Goal: Transaction & Acquisition: Purchase product/service

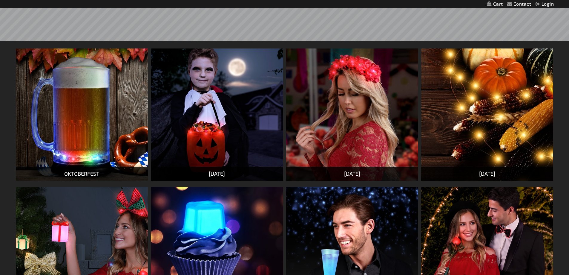
click at [220, 169] on div "[DATE]" at bounding box center [217, 173] width 132 height 14
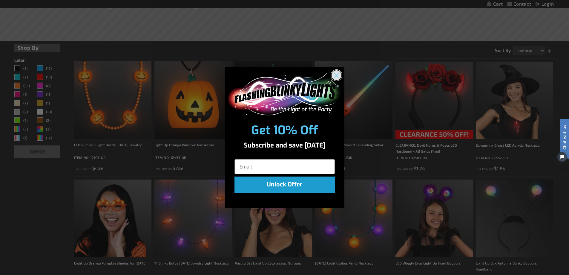
click at [337, 76] on circle "Close dialog" at bounding box center [336, 75] width 10 height 10
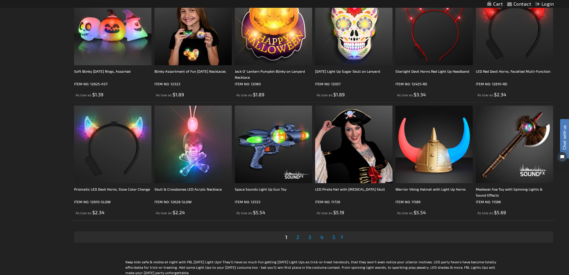
scroll to position [1165, 0]
click at [298, 236] on span "2" at bounding box center [297, 236] width 3 height 7
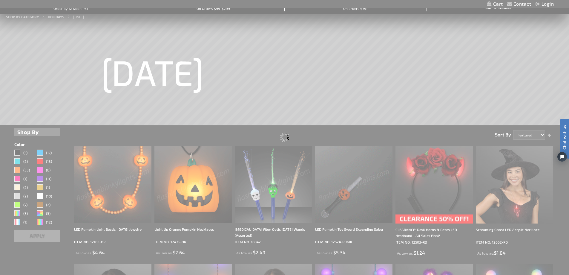
scroll to position [0, 0]
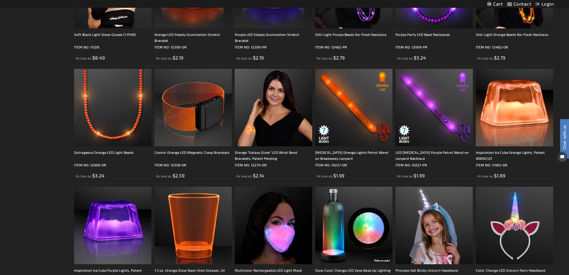
scroll to position [1165, 0]
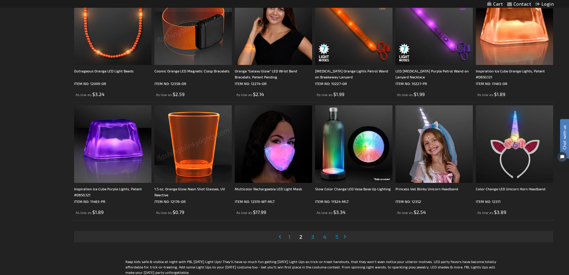
click at [313, 237] on span "3" at bounding box center [312, 236] width 3 height 7
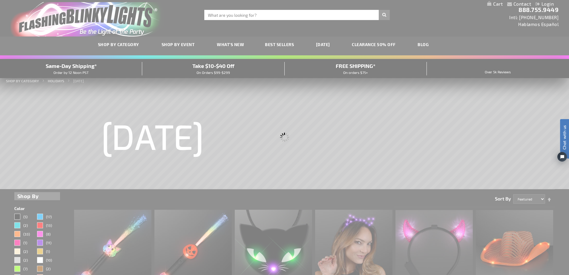
scroll to position [0, 0]
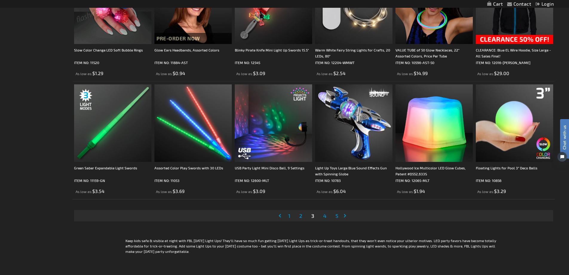
scroll to position [1195, 0]
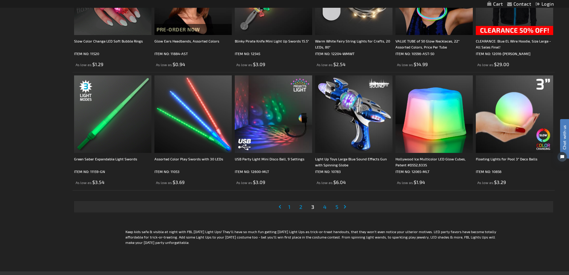
click at [326, 207] on span "4" at bounding box center [324, 206] width 3 height 7
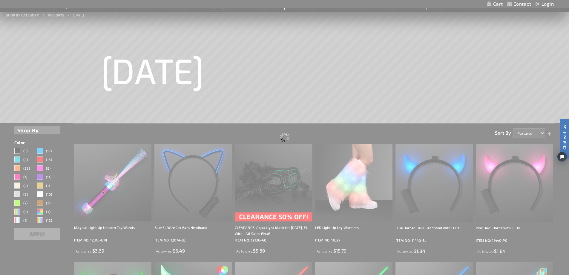
scroll to position [0, 0]
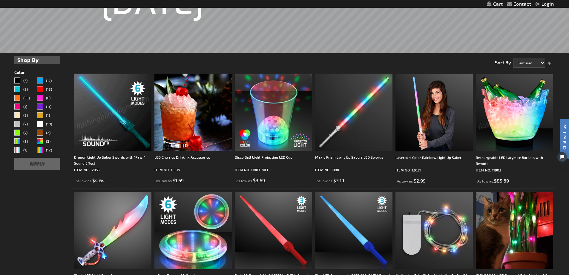
scroll to position [149, 0]
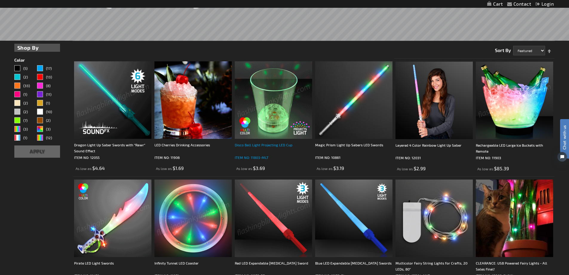
click at [281, 145] on div "Disco Ball Light Projecting LED Cup" at bounding box center [273, 148] width 77 height 12
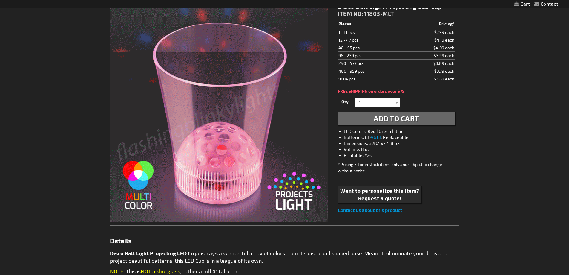
scroll to position [91, 0]
